Goal: Transaction & Acquisition: Purchase product/service

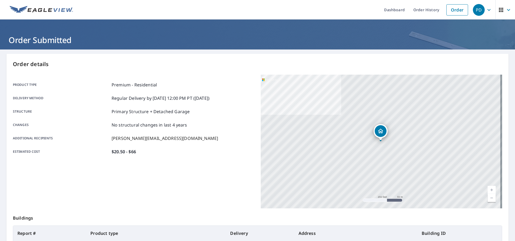
scroll to position [60, 0]
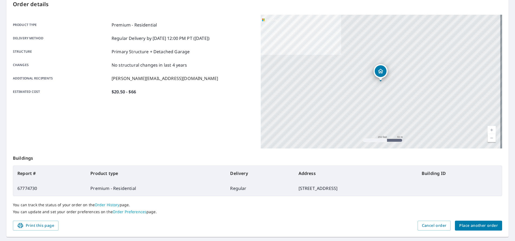
click at [467, 223] on span "Place another order" at bounding box center [478, 226] width 39 height 7
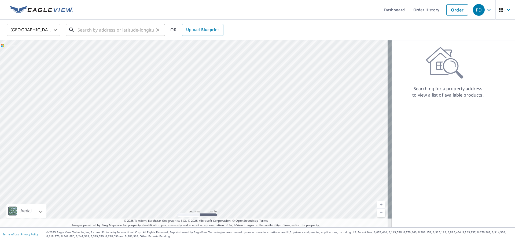
click at [83, 34] on input "text" at bounding box center [115, 30] width 76 height 15
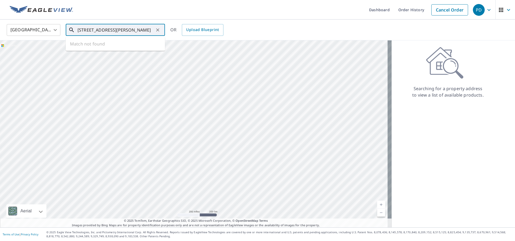
type input "[STREET_ADDRESS][PERSON_NAME]"
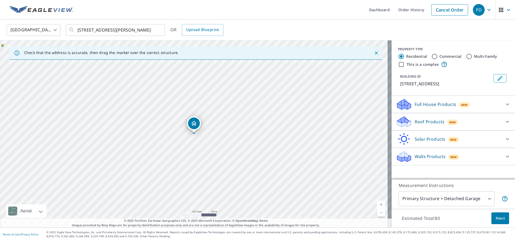
click at [409, 124] on div "Roof Products New" at bounding box center [448, 122] width 105 height 13
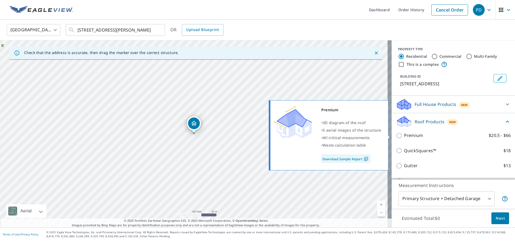
click at [396, 136] on input "Premium $20.5 - $66" at bounding box center [400, 136] width 8 height 6
checkbox input "true"
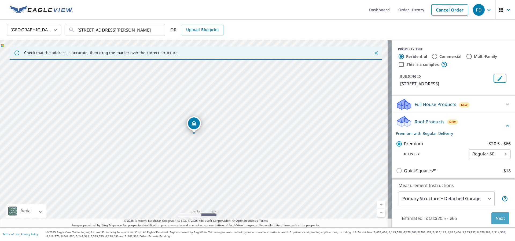
click at [491, 219] on button "Next" at bounding box center [500, 219] width 18 height 12
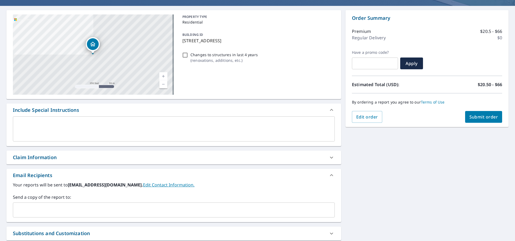
scroll to position [100, 0]
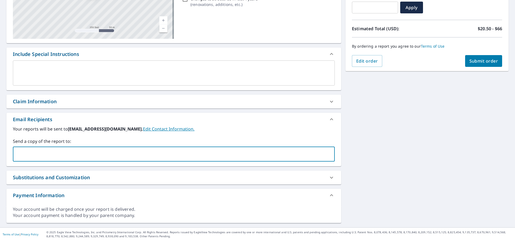
click at [44, 152] on input "text" at bounding box center [169, 154] width 309 height 10
type input "[PERSON_NAME][EMAIL_ADDRESS][DOMAIN_NAME]"
click at [475, 58] on span "Submit order" at bounding box center [483, 61] width 29 height 6
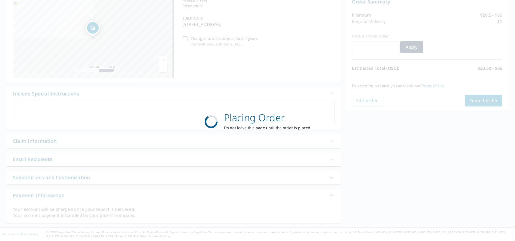
scroll to position [60, 0]
